Goal: Task Accomplishment & Management: Use online tool/utility

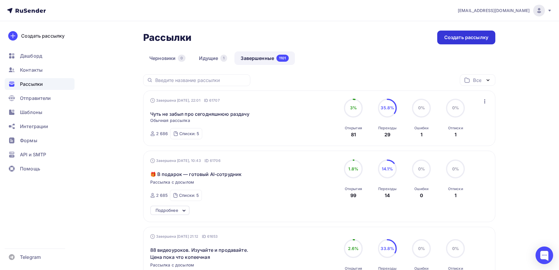
click at [448, 37] on div "Создать рассылку" at bounding box center [467, 37] width 44 height 7
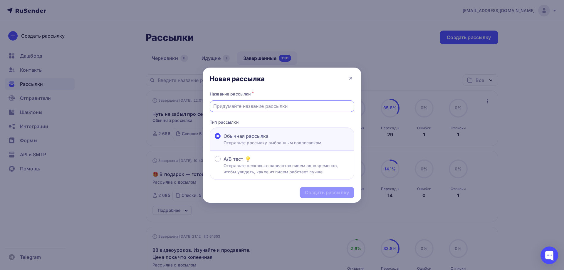
paste input "это стоит посмотреть"
click at [213, 106] on div "это стоит посмотреть" at bounding box center [282, 105] width 144 height 11
click at [213, 107] on input "это стоит посмотреть" at bounding box center [282, 105] width 138 height 7
drag, startPoint x: 273, startPoint y: 105, endPoint x: 209, endPoint y: 107, distance: 64.6
click at [209, 107] on div "Название рассылки * На это стоит посмотреть Тип рассылки Обычная рассылка Отпра…" at bounding box center [282, 135] width 159 height 90
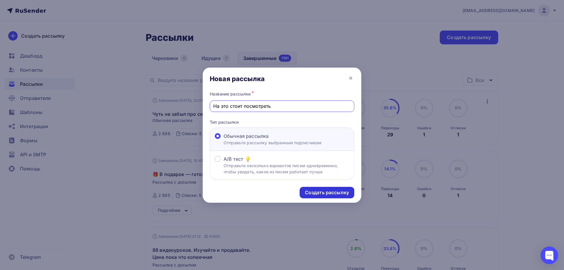
type input "На это стоит посмотреть"
click at [321, 195] on div "Создать рассылку" at bounding box center [327, 192] width 44 height 7
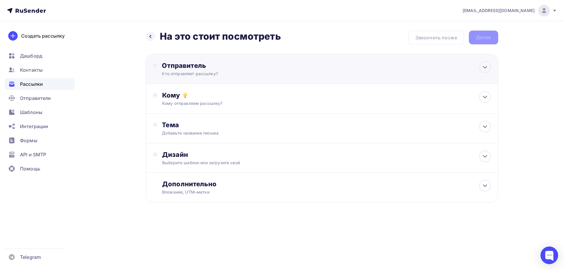
click at [185, 76] on div "Кто отправляет рассылку?" at bounding box center [219, 74] width 115 height 6
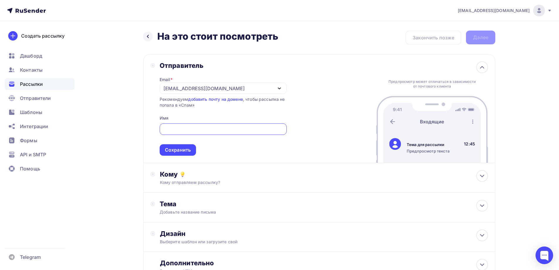
click at [182, 86] on div "[EMAIL_ADDRESS][DOMAIN_NAME]" at bounding box center [204, 88] width 81 height 7
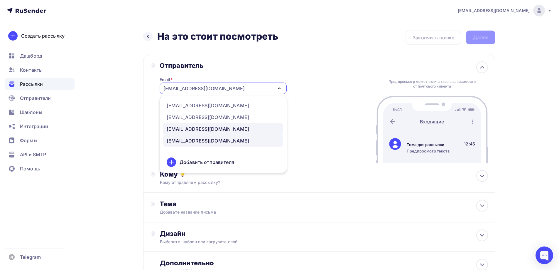
click at [184, 129] on div "[EMAIL_ADDRESS][DOMAIN_NAME]" at bounding box center [208, 128] width 83 height 7
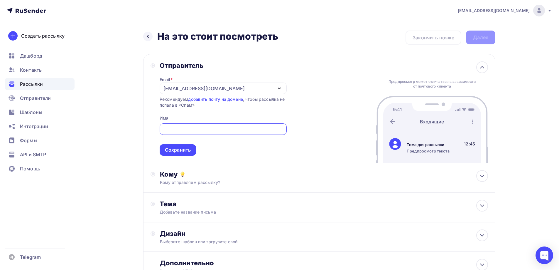
click at [182, 129] on input "text" at bounding box center [223, 129] width 120 height 7
type input "[PERSON_NAME]"
click at [169, 149] on div "Сохранить" at bounding box center [178, 150] width 26 height 7
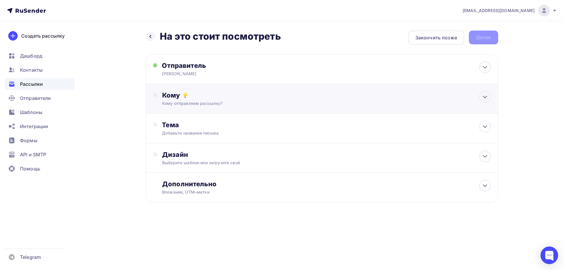
click at [175, 96] on div "Кому" at bounding box center [326, 95] width 328 height 8
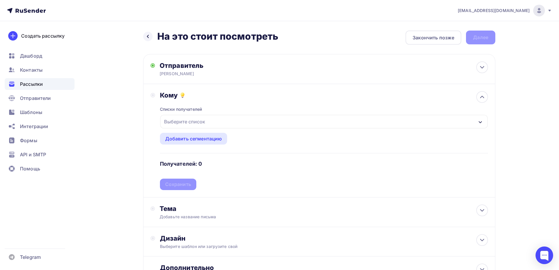
click at [176, 119] on div "Выберите список" at bounding box center [185, 121] width 46 height 11
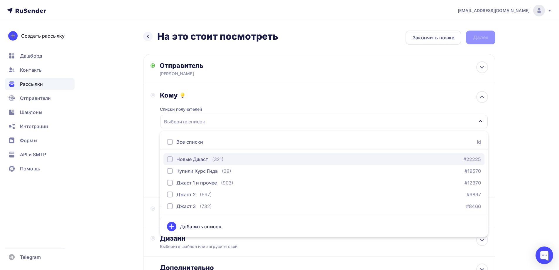
click at [171, 159] on div "button" at bounding box center [170, 159] width 6 height 6
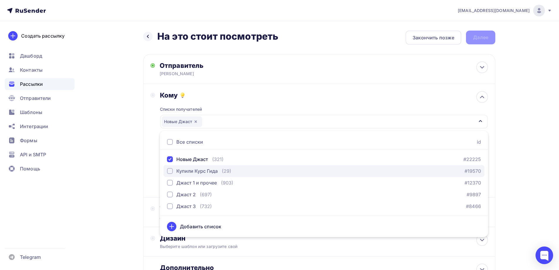
click at [173, 171] on div "Купили Курс Гида" at bounding box center [192, 170] width 51 height 7
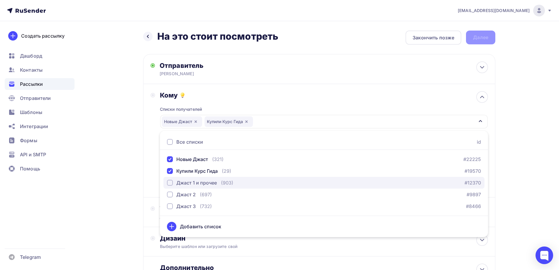
click at [170, 183] on div "button" at bounding box center [170, 183] width 6 height 6
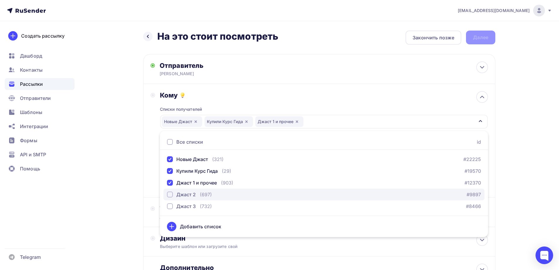
drag, startPoint x: 172, startPoint y: 193, endPoint x: 172, endPoint y: 199, distance: 6.2
click at [172, 193] on div "button" at bounding box center [170, 194] width 6 height 6
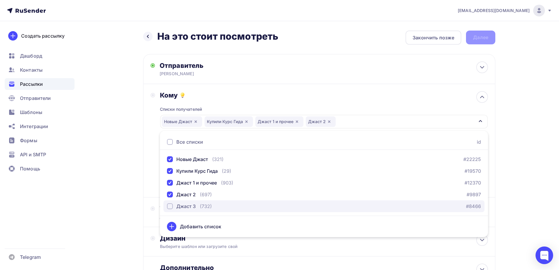
click at [171, 206] on div "button" at bounding box center [170, 206] width 6 height 6
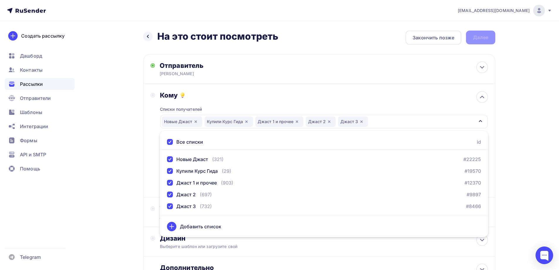
click at [109, 168] on div "Назад На это стоит посмотреть На это стоит посмотреть Закончить позже Далее Отп…" at bounding box center [279, 172] width 481 height 303
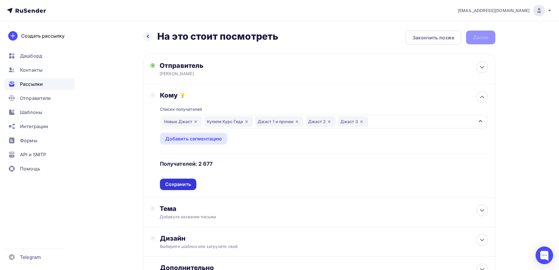
click at [174, 184] on div "Сохранить" at bounding box center [178, 184] width 26 height 7
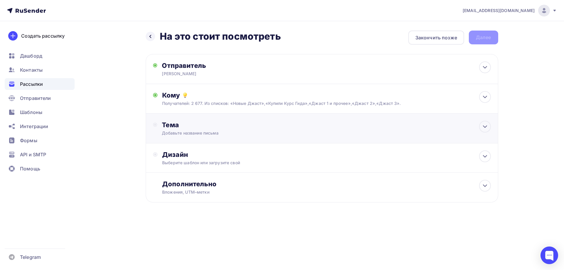
click at [185, 128] on div "Тема" at bounding box center [220, 125] width 116 height 8
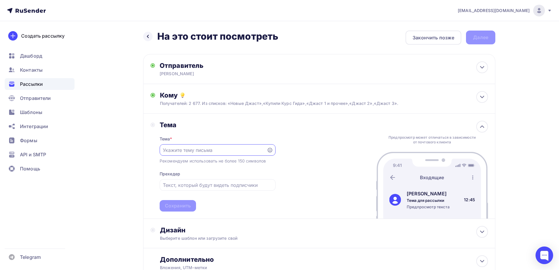
paste input "На это стоит посмотреть"
type input "На это стоит посмотреть"
click at [177, 206] on div "Сохранить" at bounding box center [178, 205] width 26 height 7
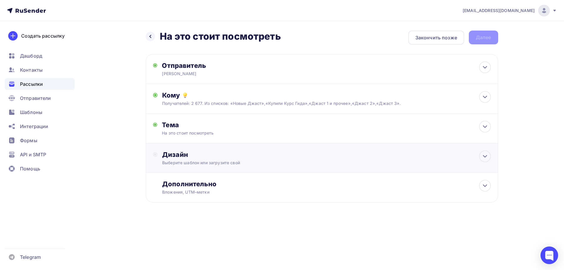
click at [177, 161] on div "Выберите шаблон или загрузите свой" at bounding box center [310, 163] width 296 height 6
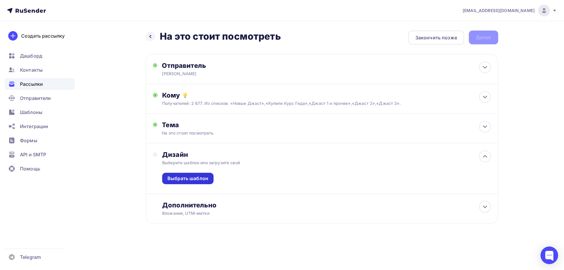
click at [175, 178] on div "Выбрать шаблон" at bounding box center [187, 178] width 41 height 7
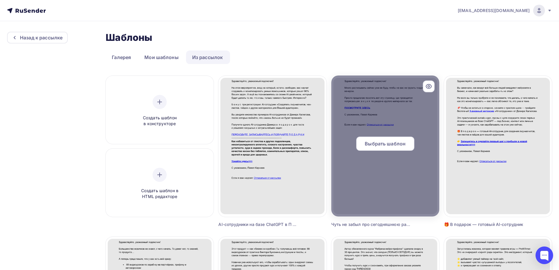
click at [385, 142] on span "Выбрать шаблон" at bounding box center [385, 143] width 41 height 7
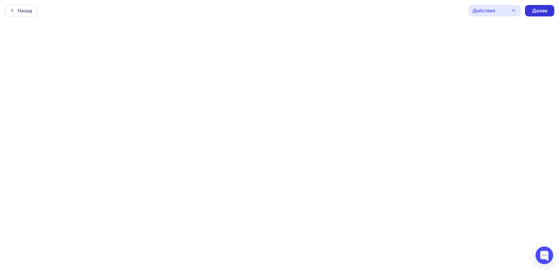
click at [537, 11] on div "Далее" at bounding box center [539, 10] width 15 height 7
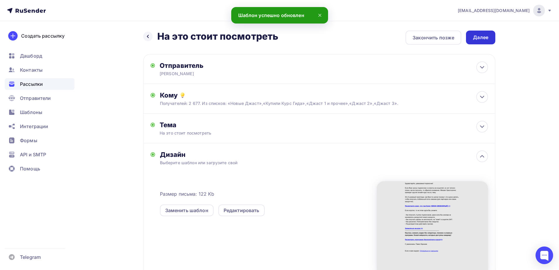
click at [476, 40] on div "Далее" at bounding box center [480, 37] width 15 height 7
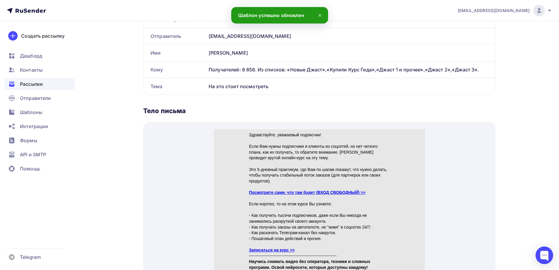
scroll to position [147, 0]
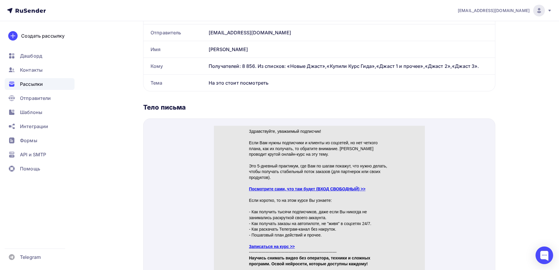
click at [289, 181] on link "Посмотрите сами, что там будет (ВХОД СВОБОДНЫЙ) >>" at bounding box center [307, 181] width 117 height 5
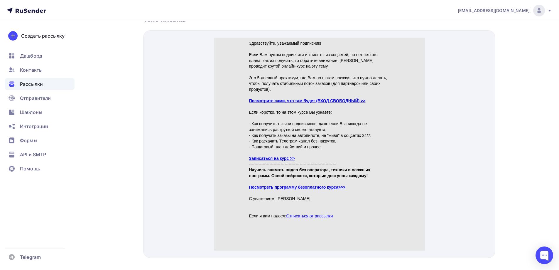
scroll to position [246, 0]
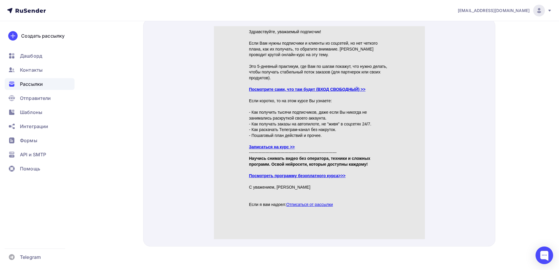
click at [296, 166] on link "Посмотреть программу безоплатного курса>>>" at bounding box center [297, 168] width 97 height 5
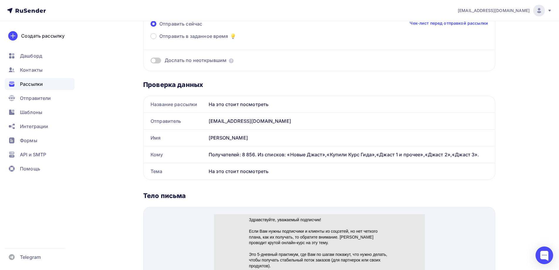
scroll to position [29, 0]
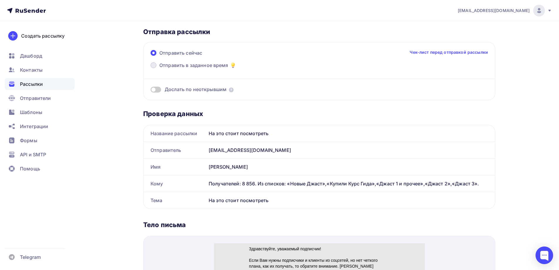
click at [154, 66] on span at bounding box center [154, 65] width 6 height 6
click at [159, 69] on input "Отправить в заданное время" at bounding box center [159, 69] width 0 height 0
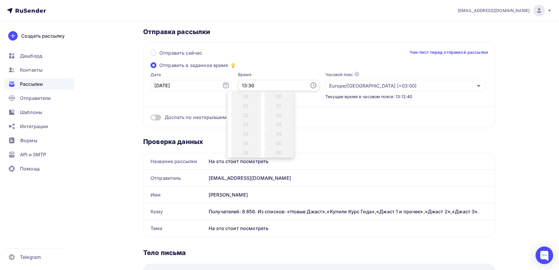
click at [248, 84] on input "13:30" at bounding box center [278, 85] width 81 height 11
click at [243, 107] on li "14" at bounding box center [246, 105] width 30 height 9
type input "14:30"
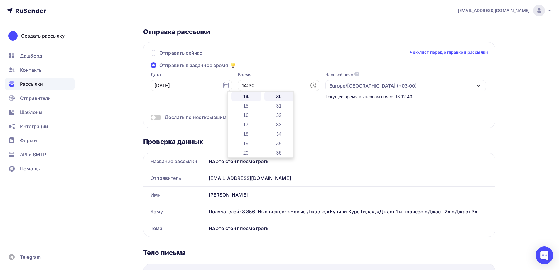
click at [273, 66] on div "Отправить сейчас Чек-лист перед отправкой рассылки Отправить в заданное время Д…" at bounding box center [319, 85] width 352 height 86
click at [158, 118] on span at bounding box center [156, 118] width 11 height 6
click at [151, 118] on input "checkbox" at bounding box center [151, 118] width 0 height 0
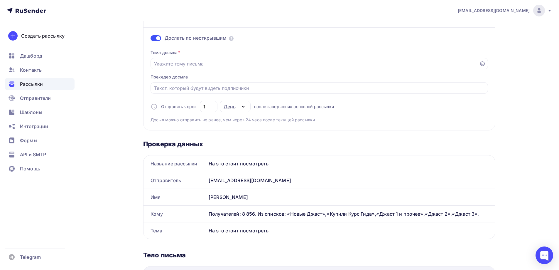
scroll to position [117, 0]
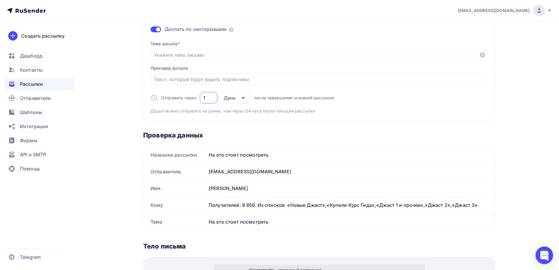
click at [208, 98] on input "1" at bounding box center [208, 97] width 11 height 7
type input "2"
drag, startPoint x: 273, startPoint y: 156, endPoint x: 208, endPoint y: 157, distance: 65.2
click at [208, 157] on div "На это стоит посмотреть" at bounding box center [350, 155] width 289 height 16
copy div "На это стоит посмотреть"
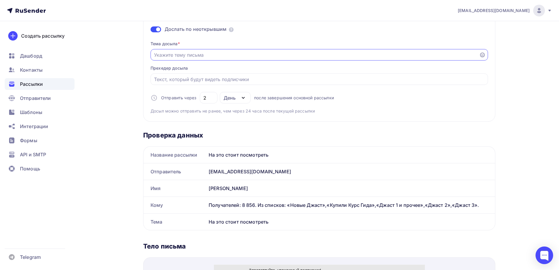
paste input "На это стоит посмотреть"
click at [169, 56] on input "На это стоит посмотреть" at bounding box center [315, 54] width 322 height 7
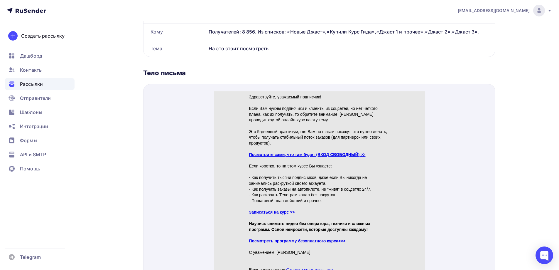
scroll to position [323, 0]
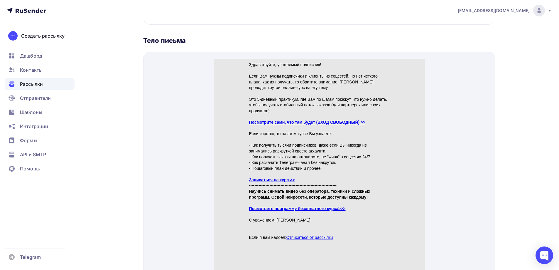
type input "На это точно стоит посмотреть"
click at [263, 173] on link "Записаться на курс >>" at bounding box center [272, 172] width 46 height 5
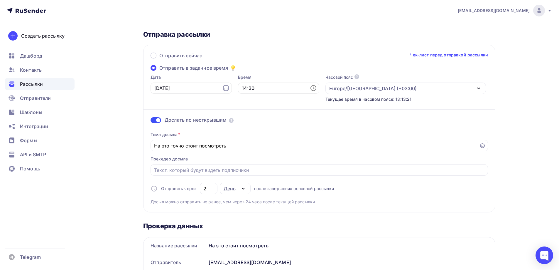
scroll to position [0, 0]
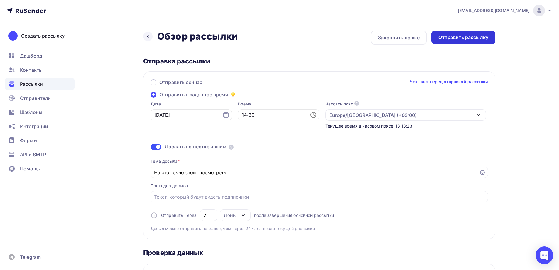
click at [467, 35] on div "Отправить рассылку" at bounding box center [464, 37] width 50 height 7
